Goal: Task Accomplishment & Management: Manage account settings

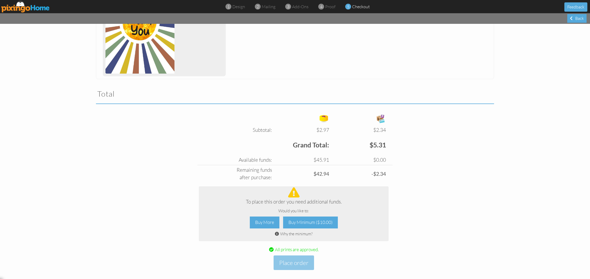
scroll to position [424, 0]
click at [305, 218] on div "Buy Minimum ($10.00)" at bounding box center [310, 223] width 55 height 12
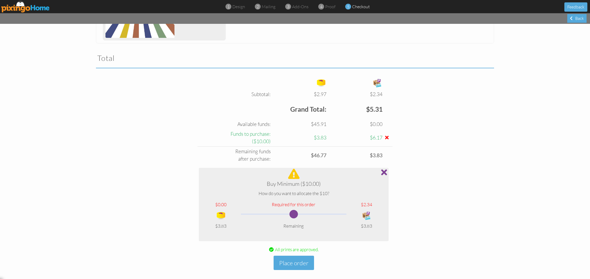
scroll to position [459, 0]
click at [260, 140] on div "($10.00)" at bounding box center [235, 141] width 72 height 7
click at [321, 139] on td "$3.83" at bounding box center [300, 137] width 56 height 17
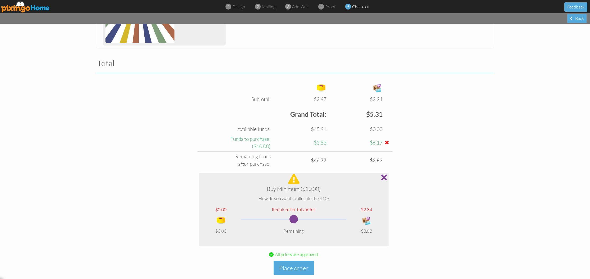
scroll to position [455, 0]
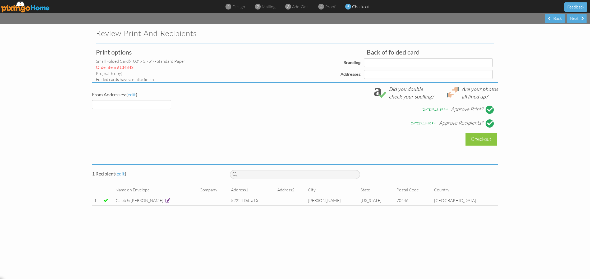
select select "object:2433"
select select "object:2438"
select select "object:2436"
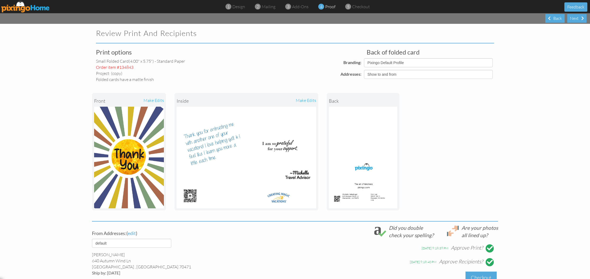
click at [481, 274] on div "Checkout" at bounding box center [481, 277] width 31 height 12
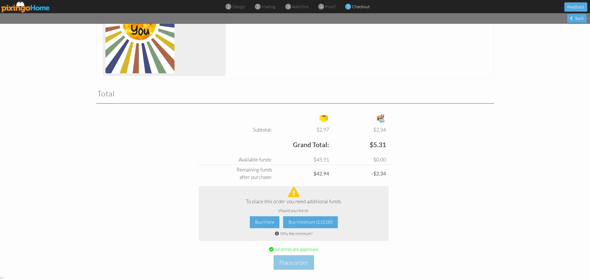
scroll to position [424, 0]
click at [259, 219] on div "Buy More" at bounding box center [265, 223] width 30 height 12
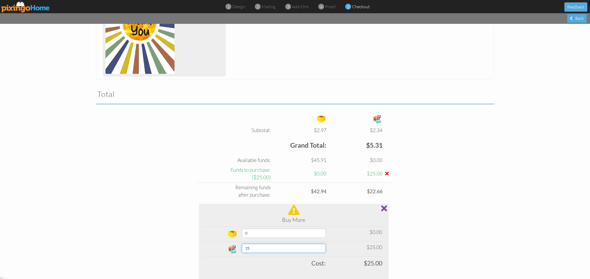
select select "number:50"
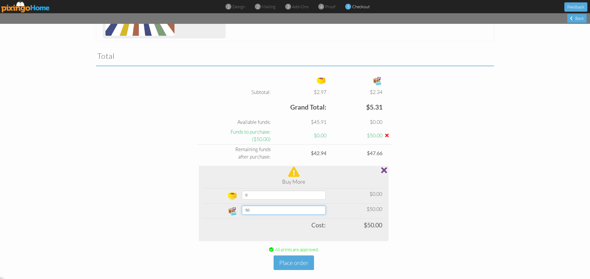
scroll to position [0, 0]
click at [384, 166] on span at bounding box center [384, 170] width 6 height 8
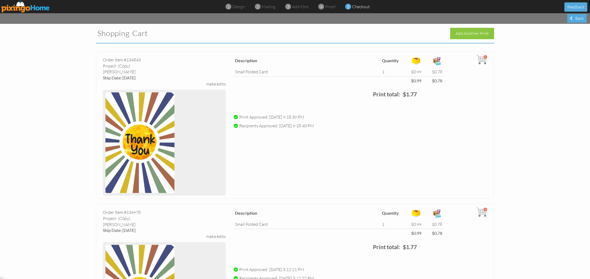
click at [21, 7] on img at bounding box center [25, 7] width 49 height 12
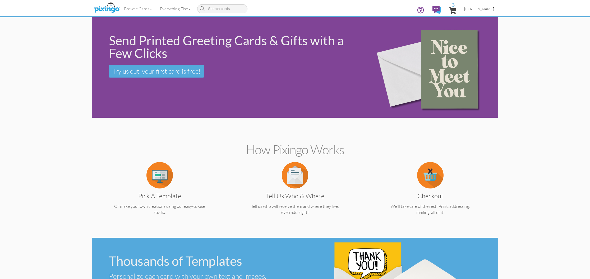
click at [481, 10] on span "[PERSON_NAME]" at bounding box center [479, 9] width 30 height 4
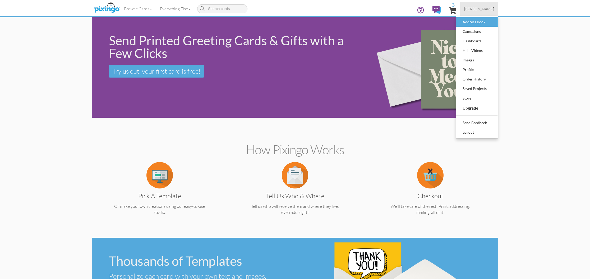
click at [471, 23] on div "Address Book" at bounding box center [476, 22] width 31 height 8
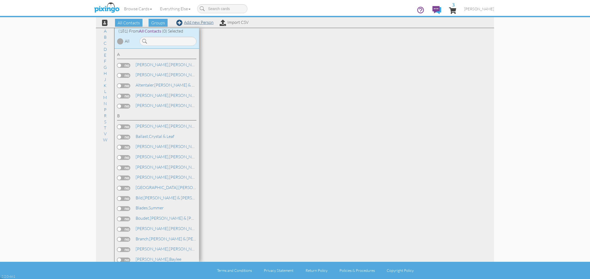
click at [200, 23] on link "Add new Person" at bounding box center [194, 22] width 37 height 5
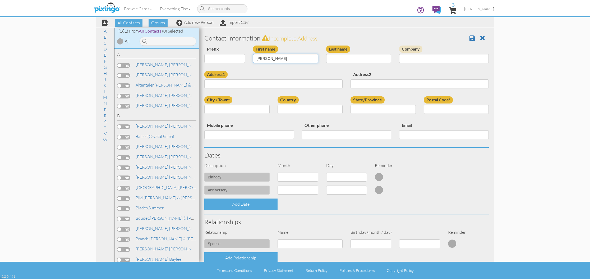
type input "[PERSON_NAME]"
type input "Jones"
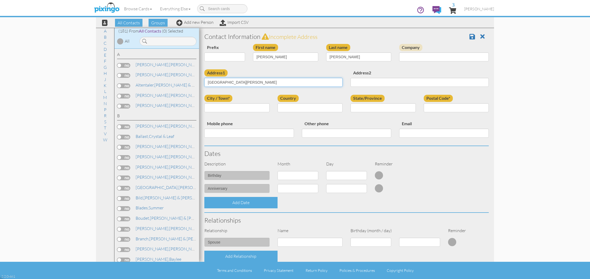
type input "[GEOGRAPHIC_DATA][PERSON_NAME]"
type input "[PERSON_NAME]"
select select "object:3399"
select select "object:3668"
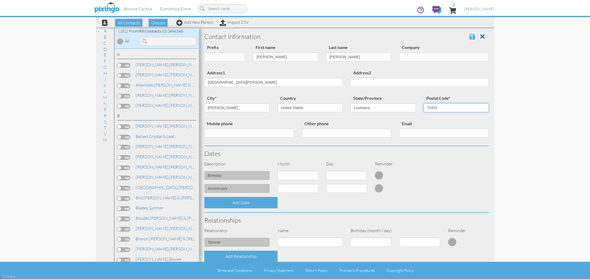
type input "70455"
click at [473, 36] on span at bounding box center [473, 36] width 6 height 6
